Goal: Ask a question

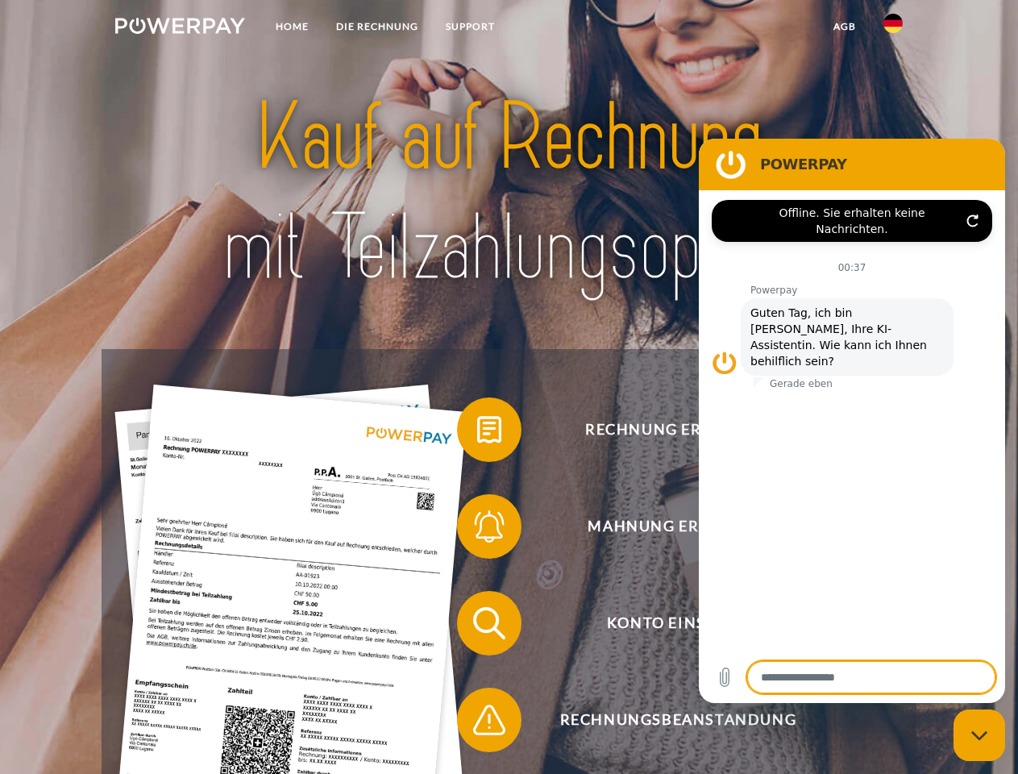
click at [180, 28] on img at bounding box center [180, 26] width 130 height 16
click at [893, 28] on img at bounding box center [892, 23] width 19 height 19
click at [844, 27] on link "agb" at bounding box center [844, 26] width 50 height 29
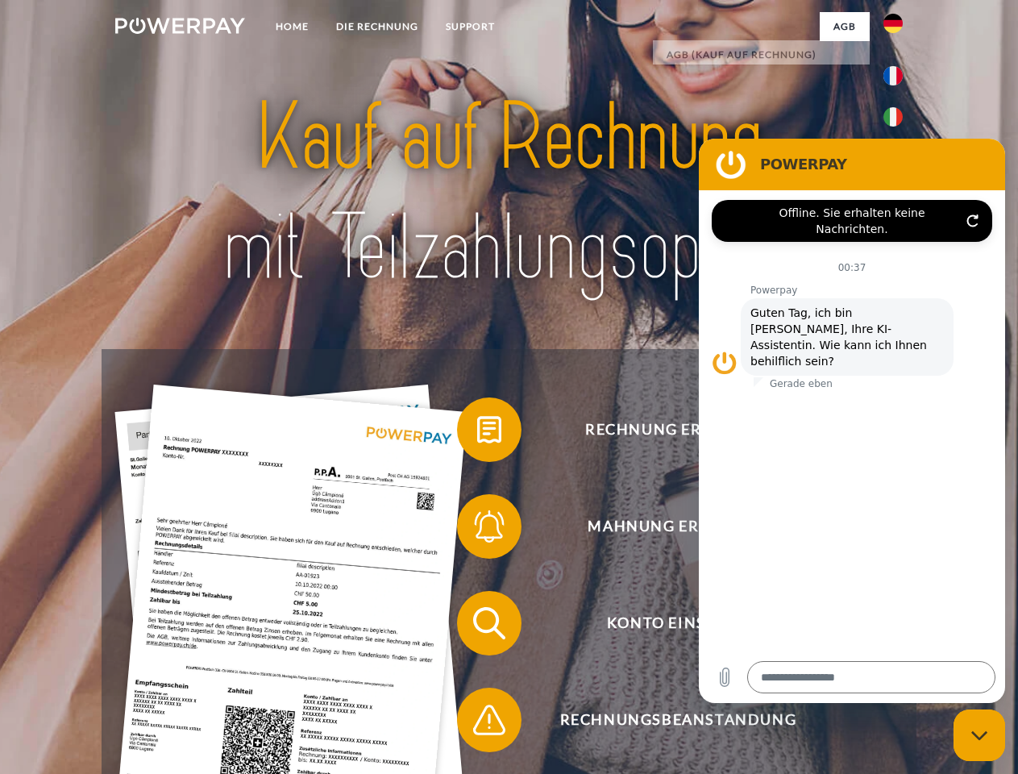
click at [477, 433] on span at bounding box center [465, 429] width 81 height 81
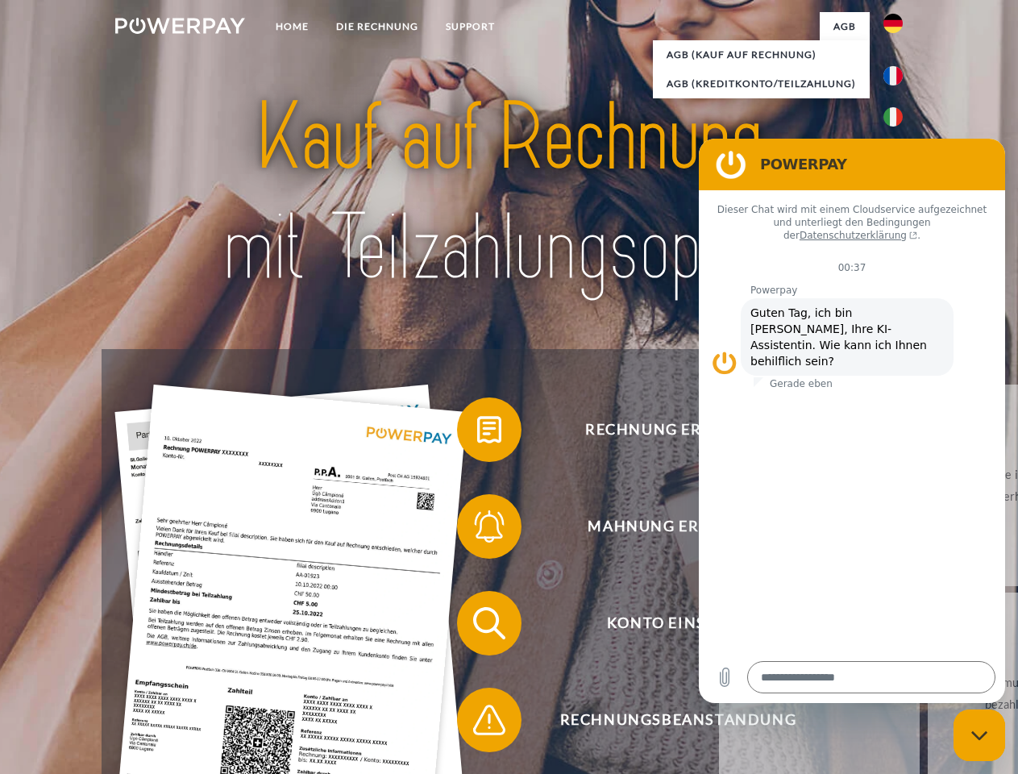
click at [477, 529] on span at bounding box center [465, 526] width 81 height 81
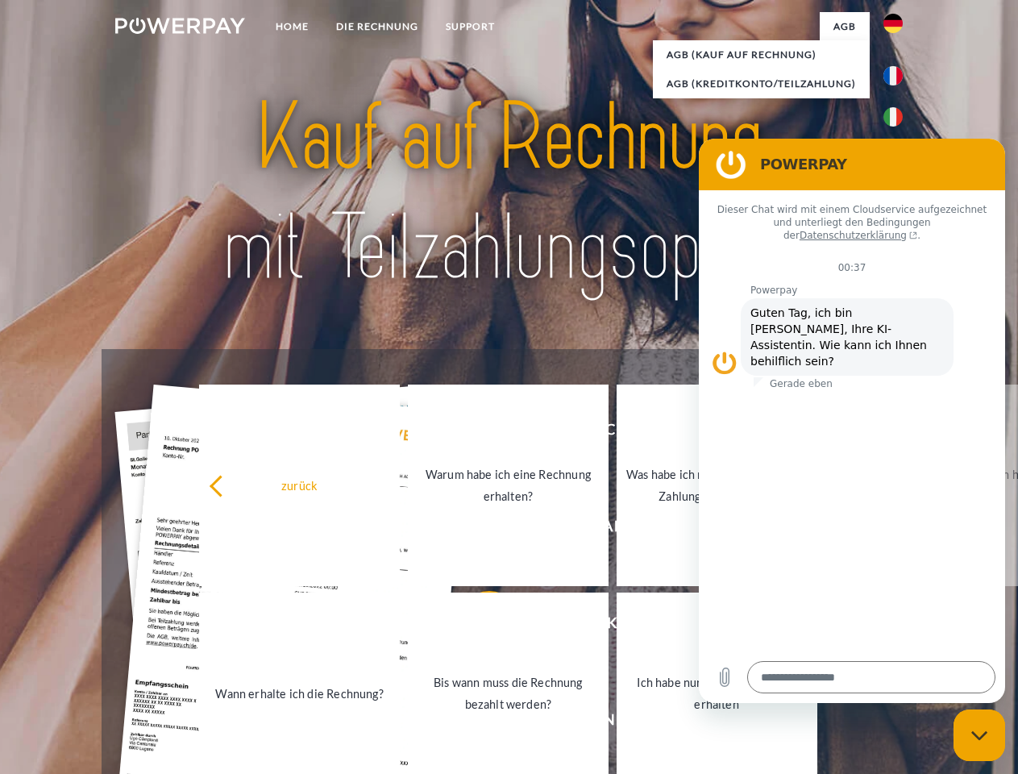
click at [477, 626] on link "Bis wann muss die Rechnung bezahlt werden?" at bounding box center [508, 692] width 201 height 201
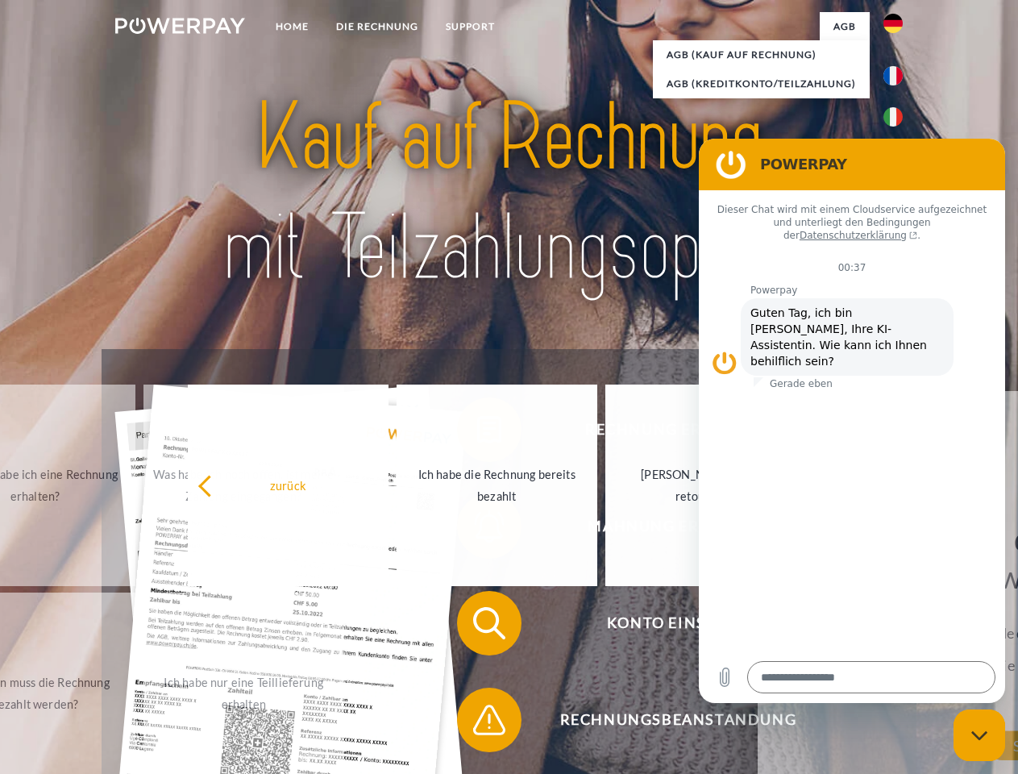
click at [477, 723] on span at bounding box center [465, 719] width 81 height 81
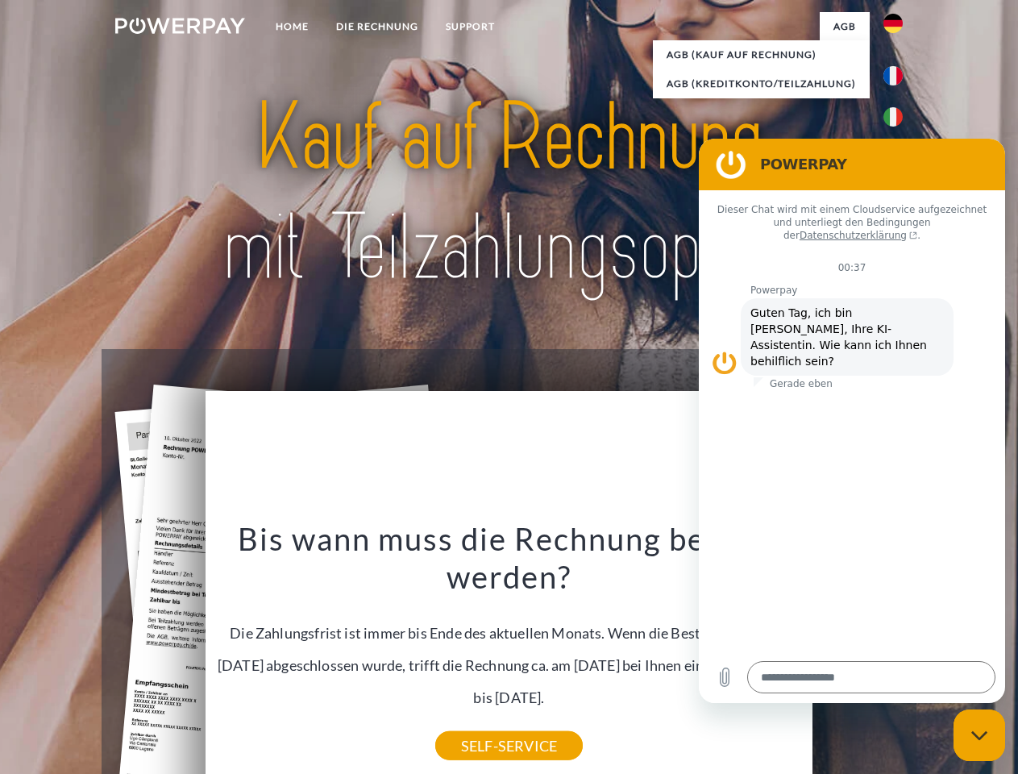
click at [979, 735] on icon "Messaging-Fenster schließen" at bounding box center [979, 735] width 17 height 10
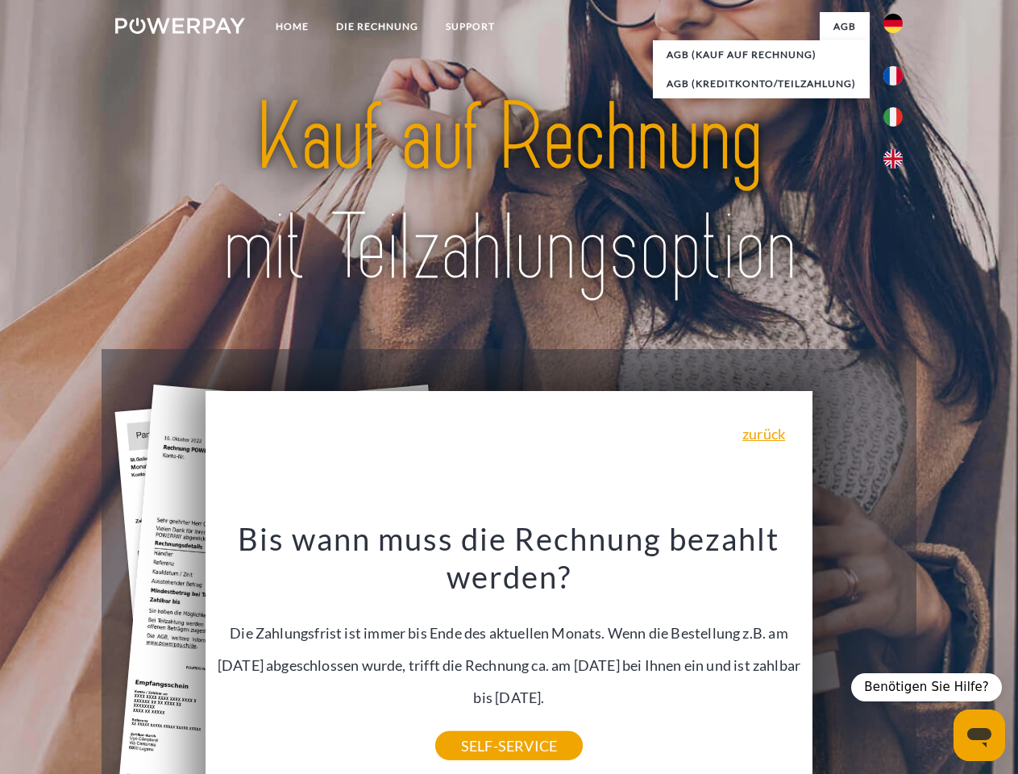
type textarea "*"
